Goal: Transaction & Acquisition: Obtain resource

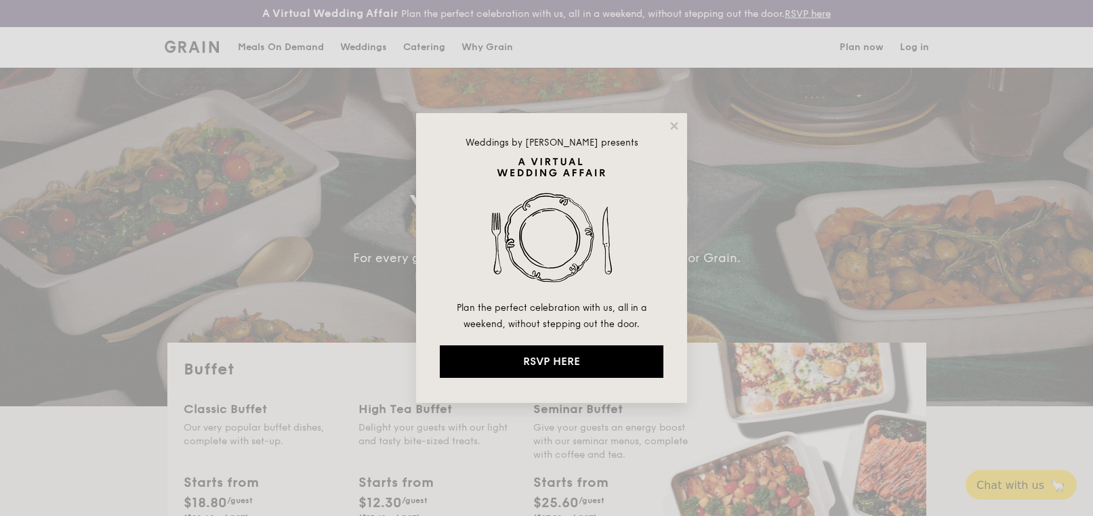
select select
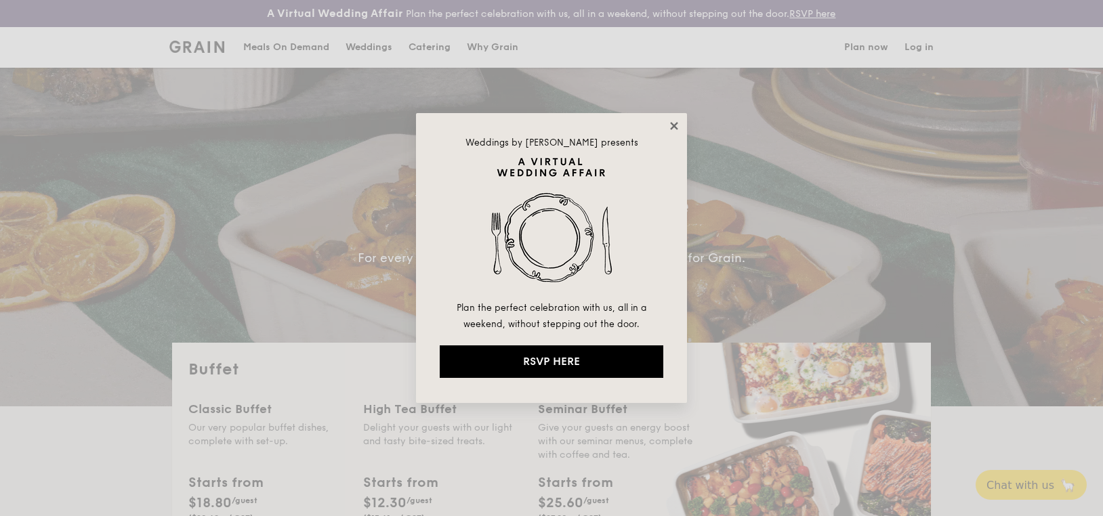
click at [674, 125] on icon at bounding box center [673, 125] width 7 height 7
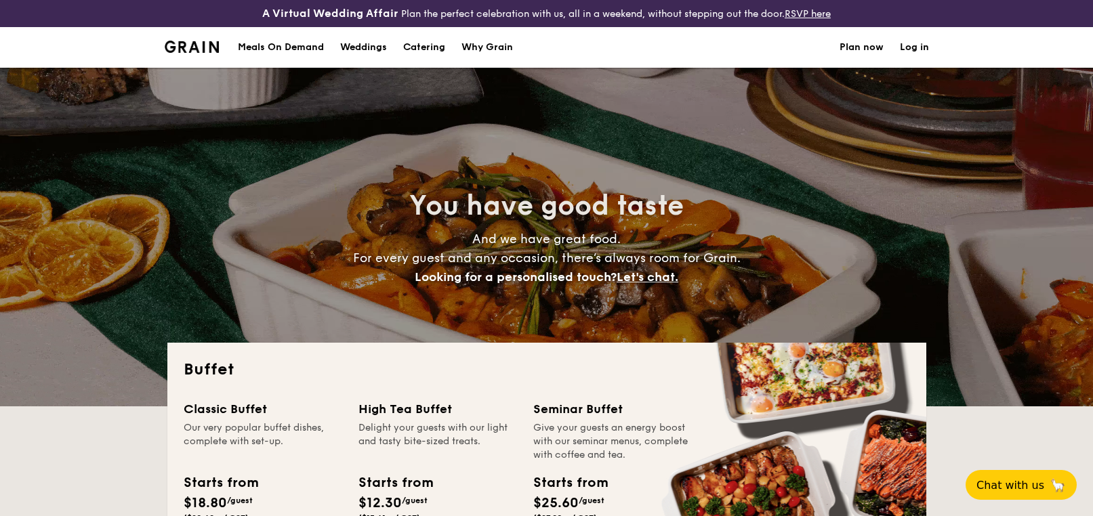
click at [264, 50] on div "Meals On Demand" at bounding box center [281, 47] width 86 height 41
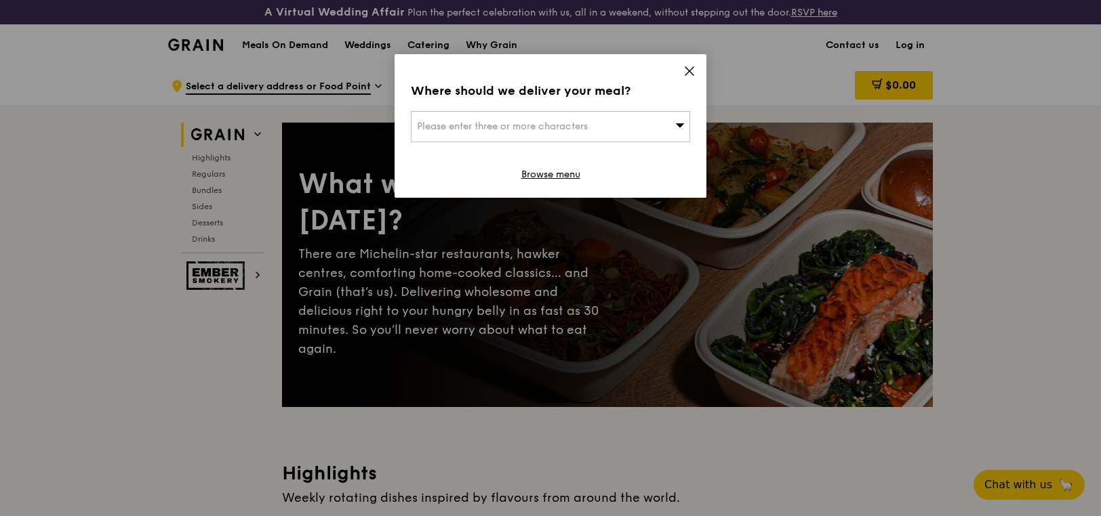
click at [647, 117] on div "Please enter three or more characters" at bounding box center [550, 126] width 279 height 31
click at [685, 79] on span at bounding box center [689, 73] width 12 height 15
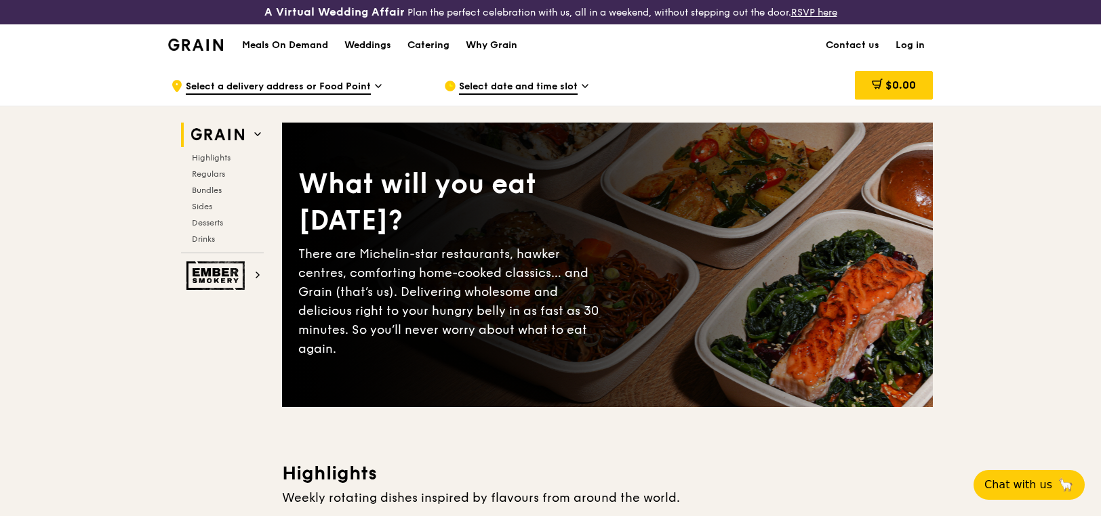
click at [509, 85] on span "Select date and time slot" at bounding box center [518, 87] width 119 height 15
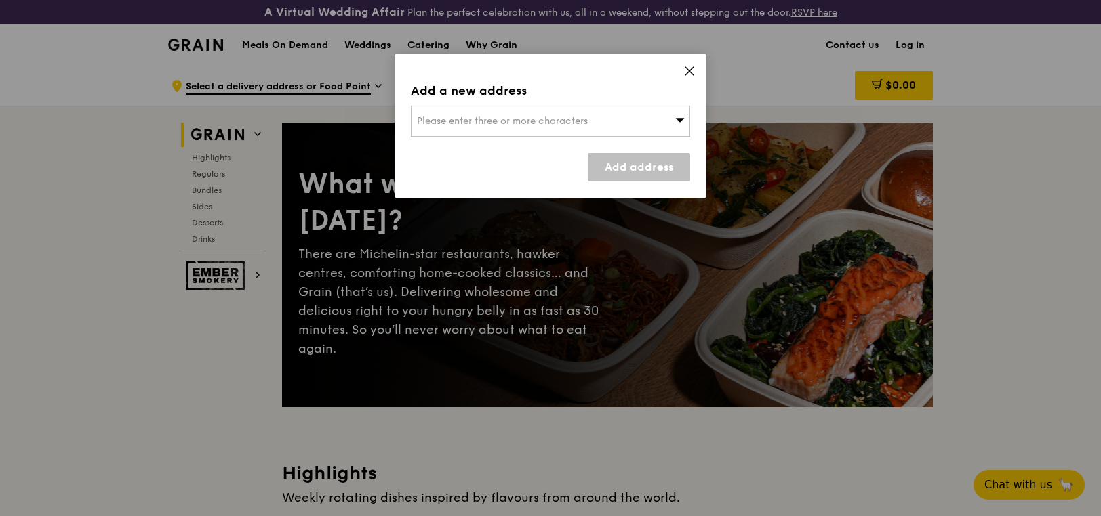
click at [693, 67] on icon at bounding box center [689, 71] width 8 height 8
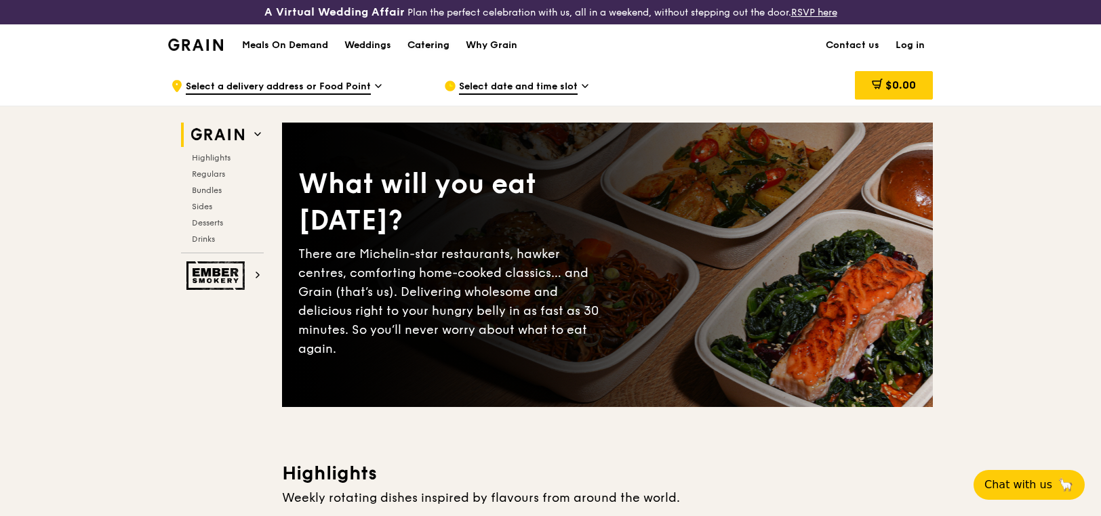
click at [418, 45] on div "Catering" at bounding box center [428, 45] width 42 height 41
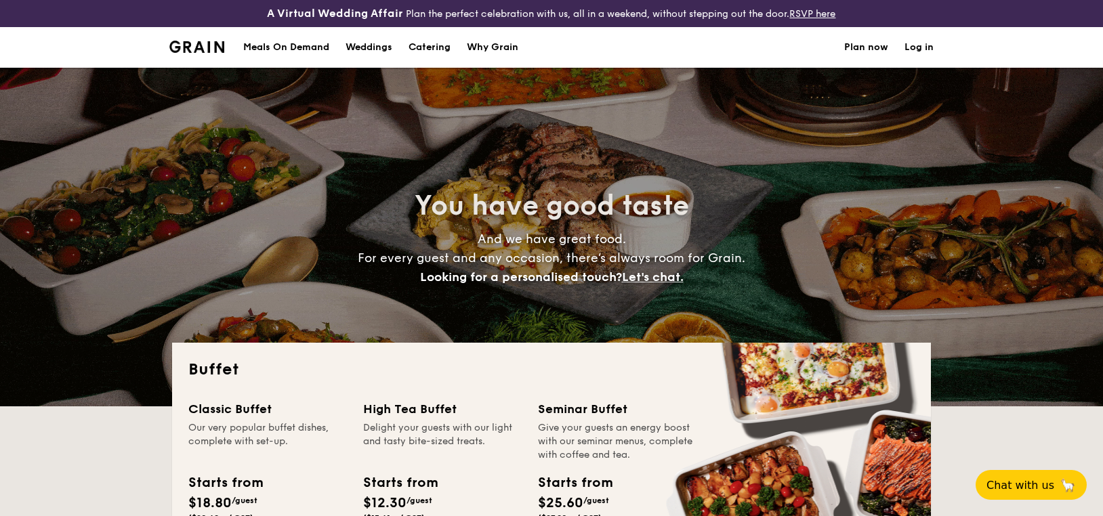
select select
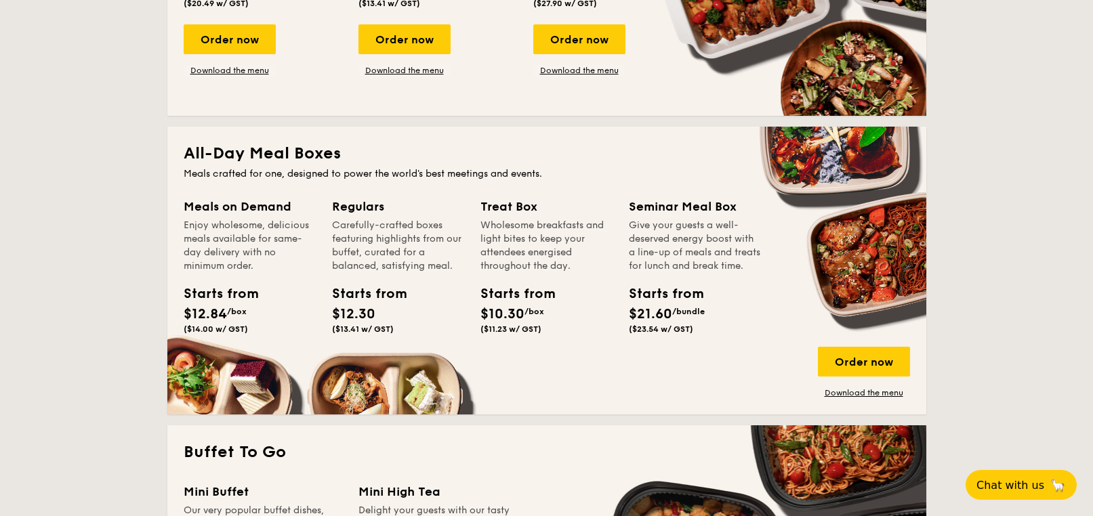
scroll to position [522, 0]
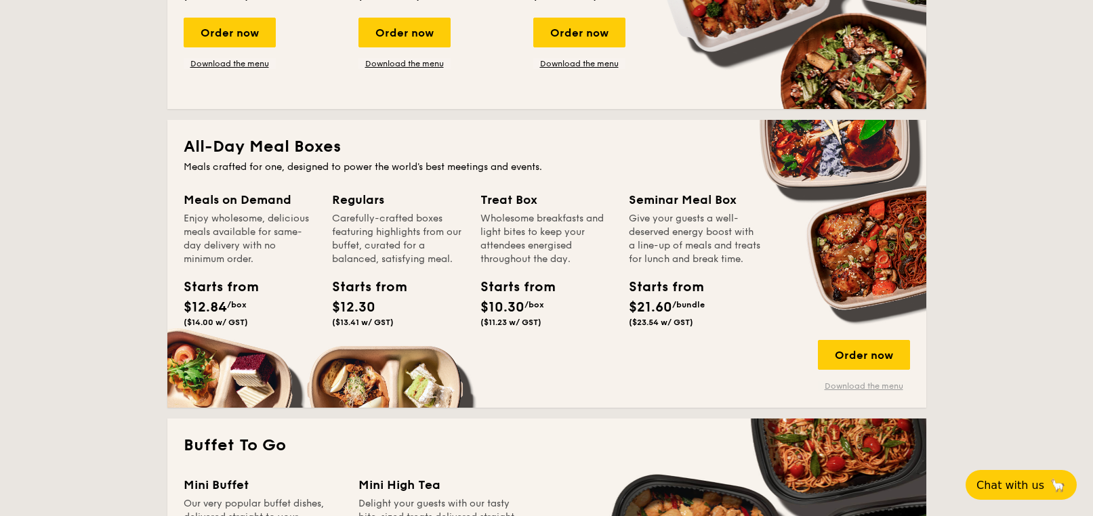
click at [862, 389] on link "Download the menu" at bounding box center [864, 386] width 92 height 11
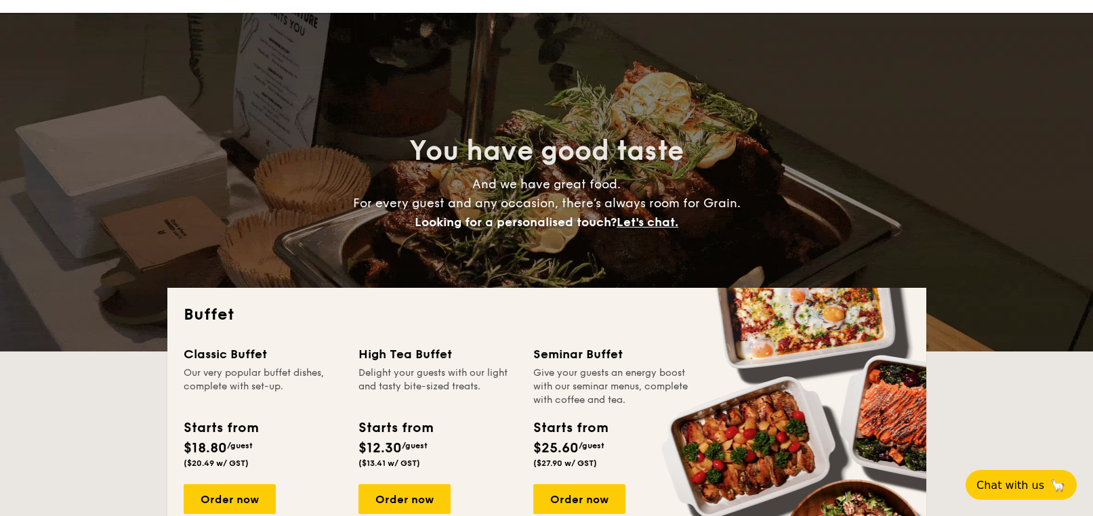
scroll to position [0, 0]
